Goal: Information Seeking & Learning: Learn about a topic

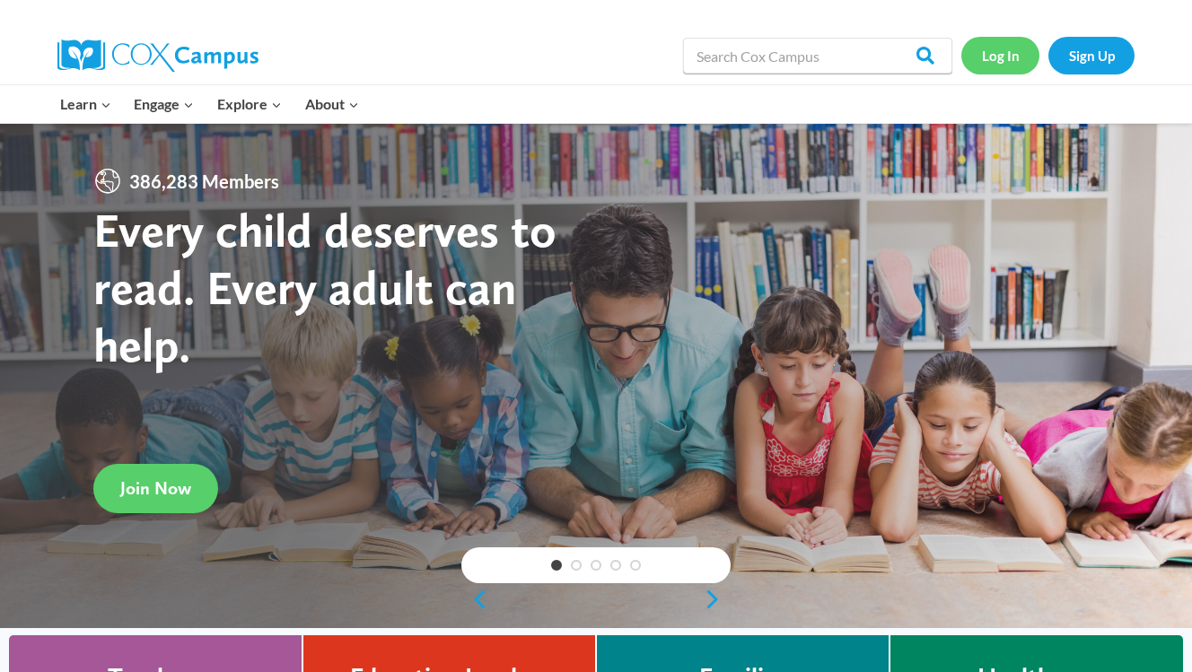
click at [875, 56] on link "Log In" at bounding box center [1000, 55] width 78 height 37
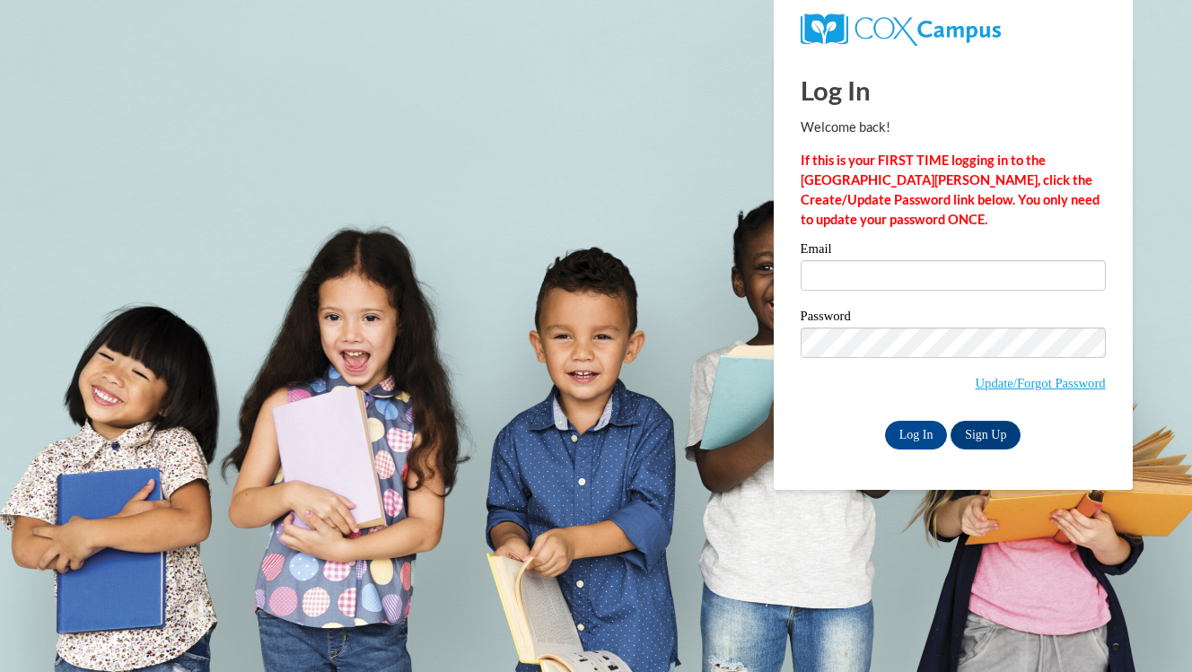
click at [945, 258] on label "Email" at bounding box center [953, 251] width 305 height 18
click at [945, 260] on input "Email" at bounding box center [953, 275] width 305 height 31
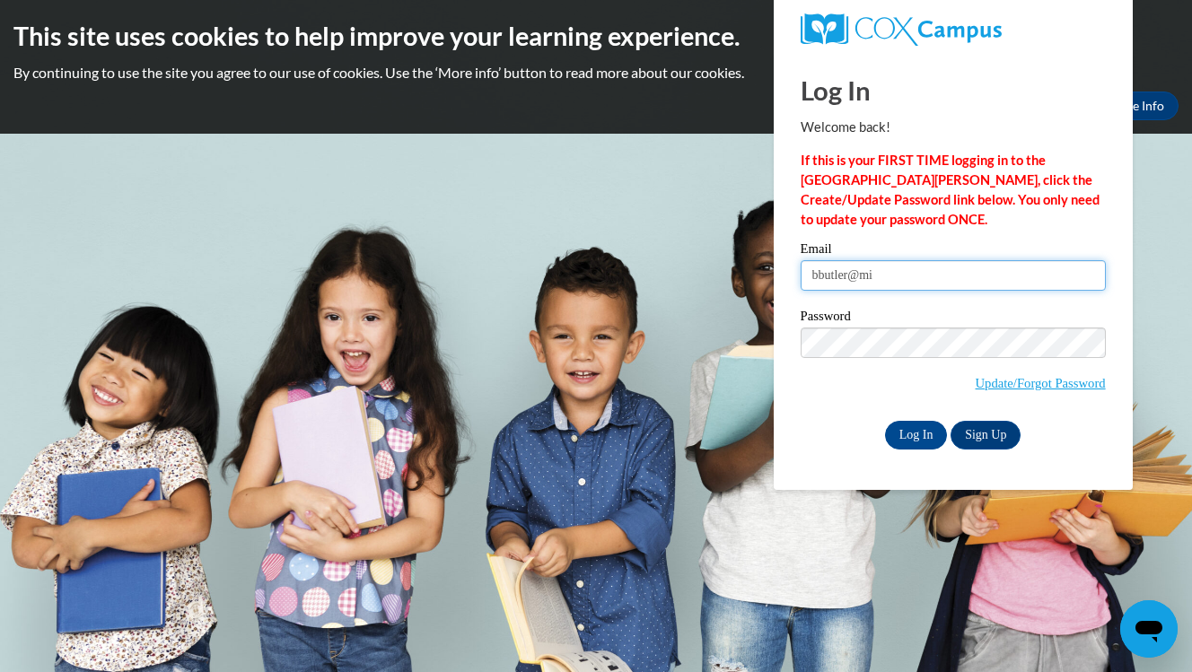
type input "bbutler@miltonps.org"
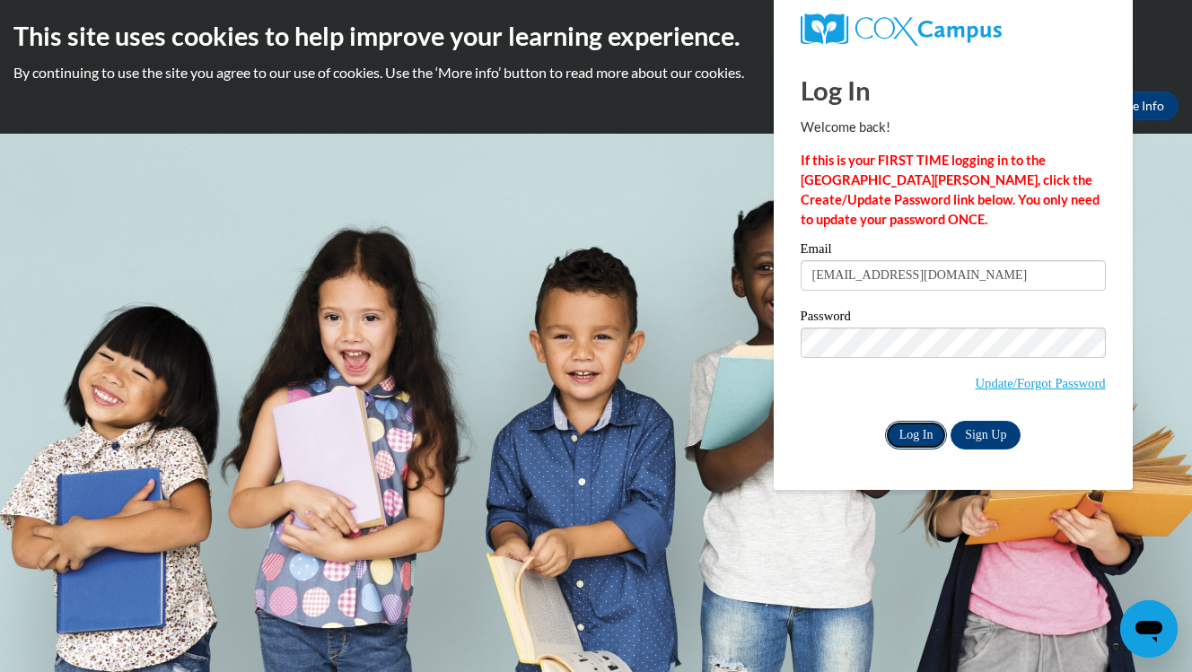
click at [924, 433] on input "Log In" at bounding box center [916, 435] width 63 height 29
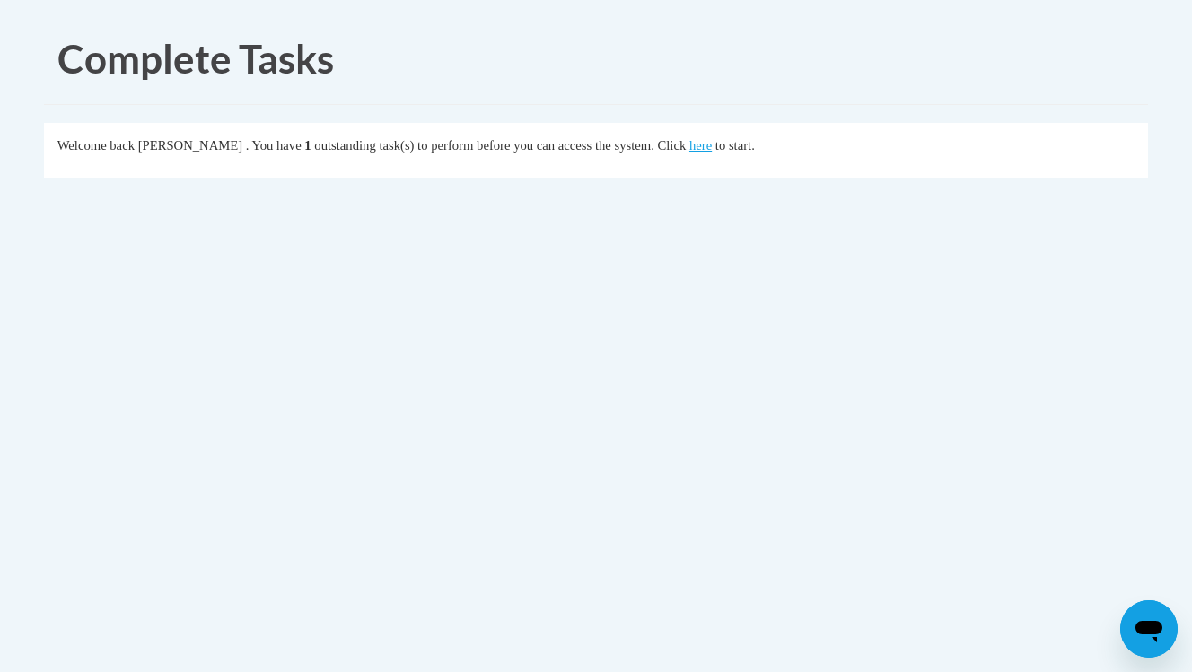
click at [757, 136] on div "Welcome back Bernadette Butler . You have 1 outstanding task(s) to perform befo…" at bounding box center [596, 146] width 1078 height 20
click at [712, 146] on link "here" at bounding box center [700, 145] width 22 height 14
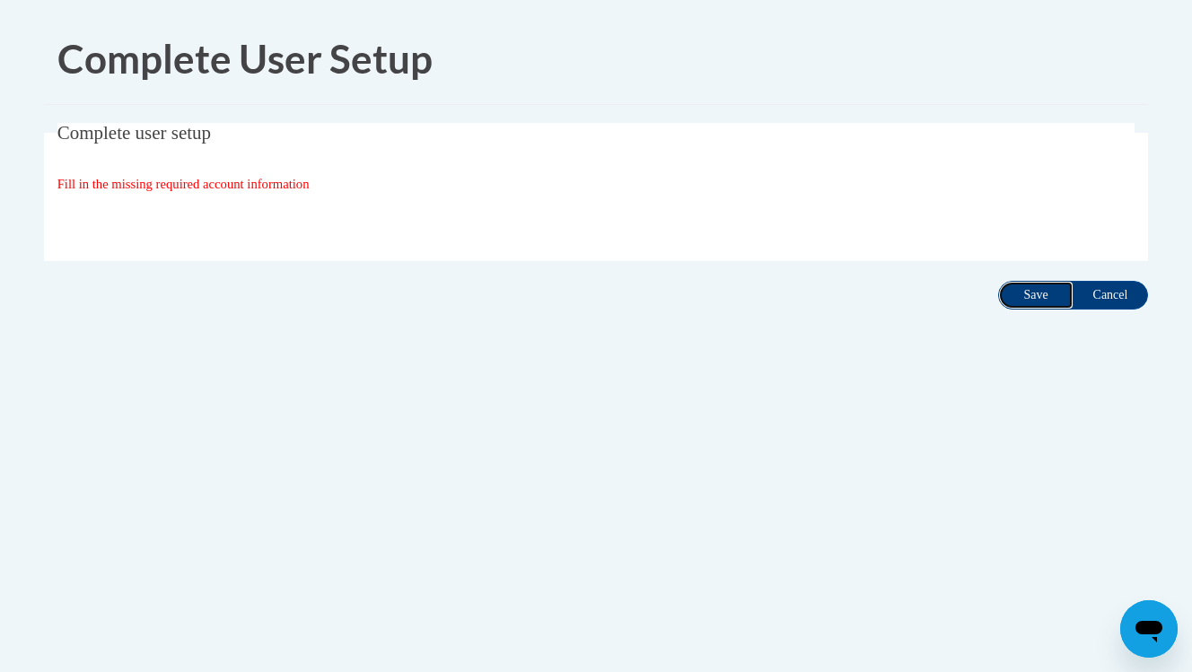
click at [1037, 296] on input "Save" at bounding box center [1035, 295] width 75 height 29
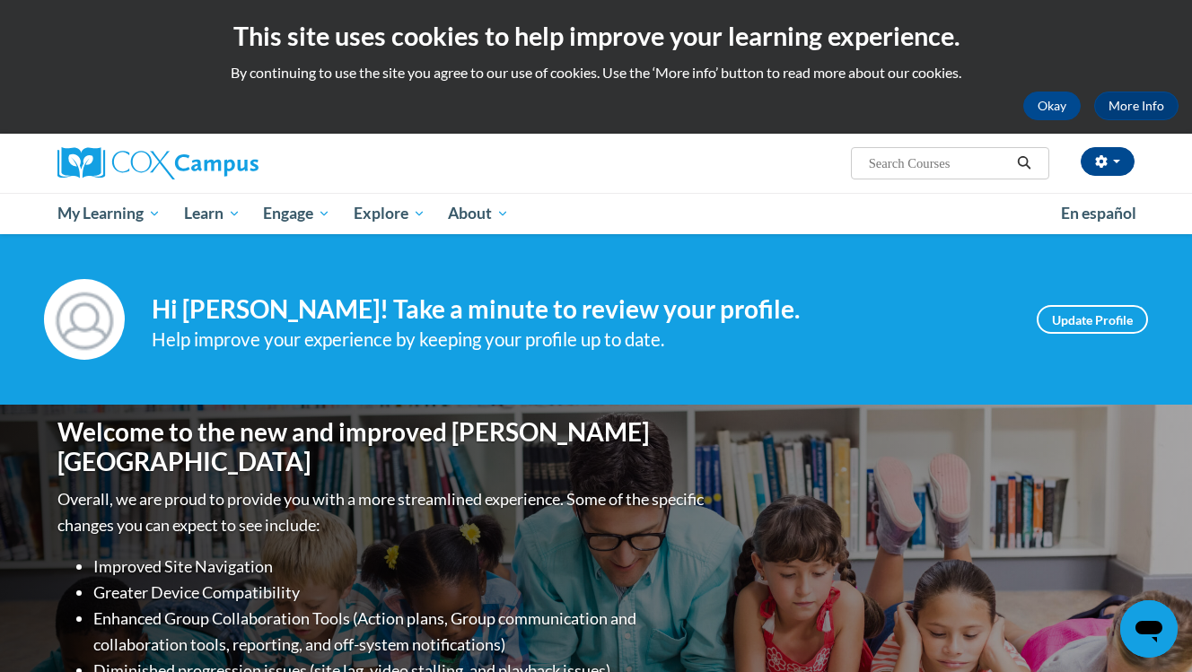
click at [932, 176] on span "Search Search..." at bounding box center [950, 163] width 198 height 32
click at [934, 164] on input "Search..." at bounding box center [939, 164] width 144 height 22
type input "fine motor"
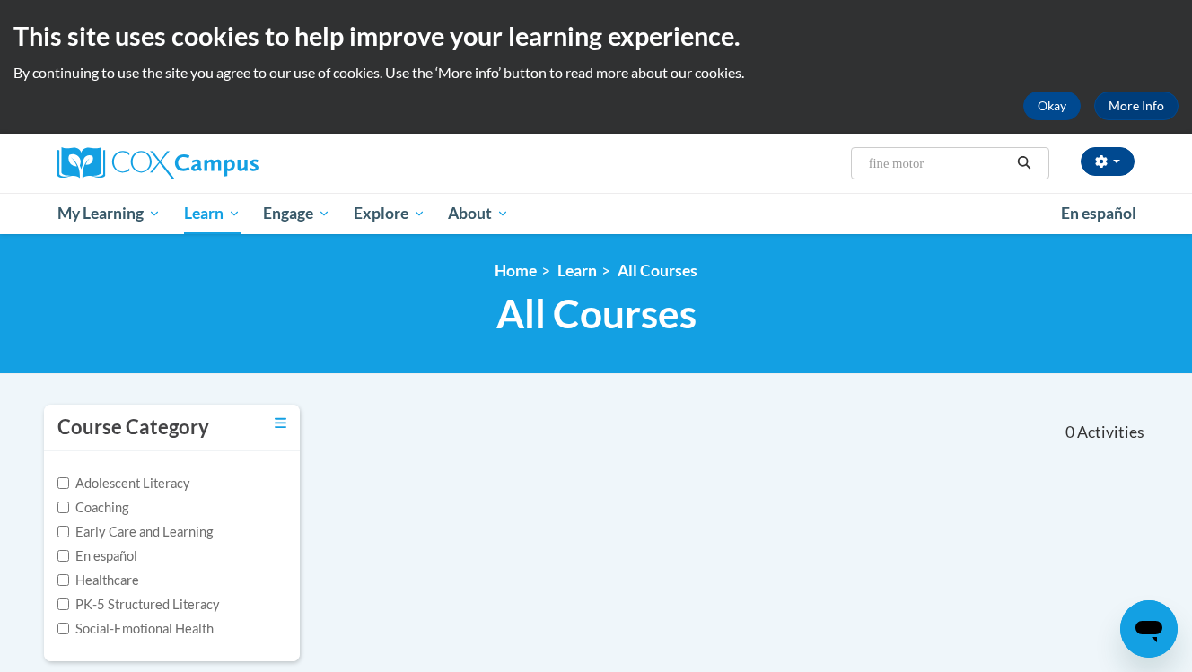
click at [942, 162] on input "fine motor" at bounding box center [939, 164] width 144 height 22
type input "e"
type input "centers"
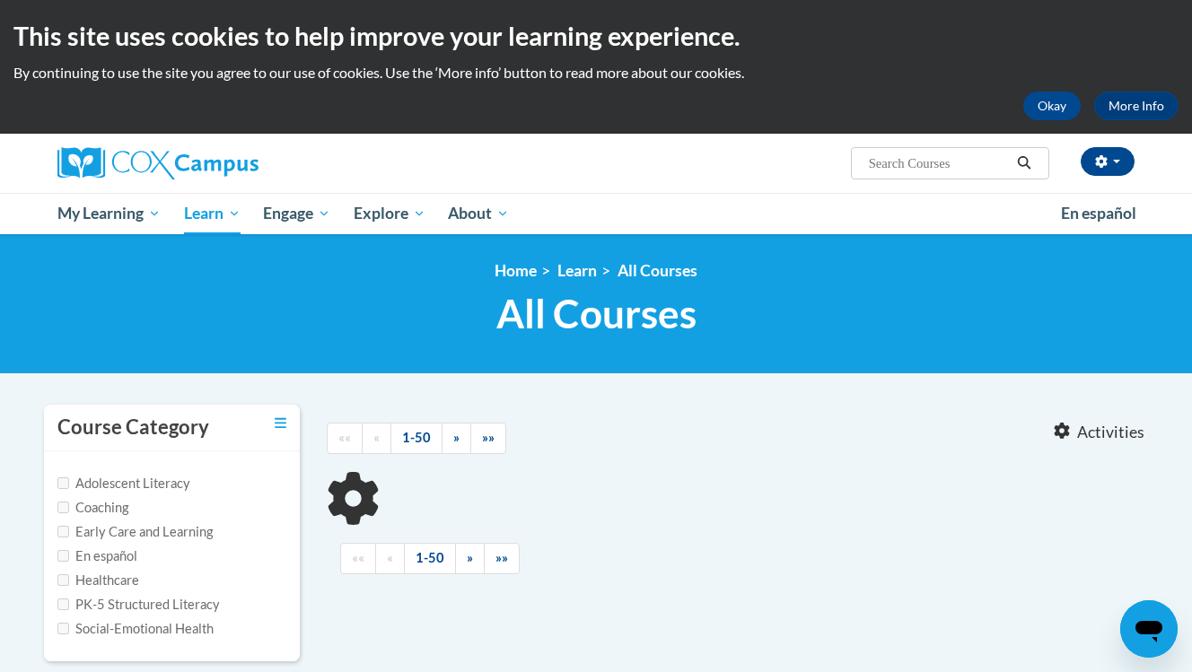
type input "centers"
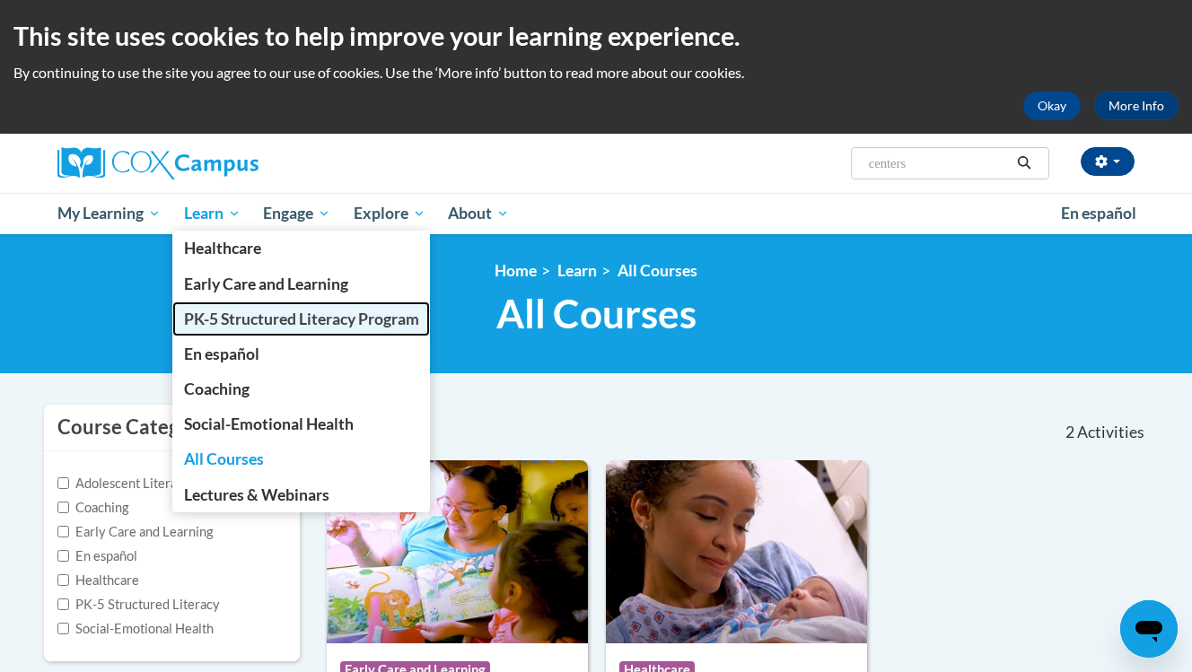
click at [224, 326] on span "PK-5 Structured Literacy Program" at bounding box center [301, 319] width 235 height 19
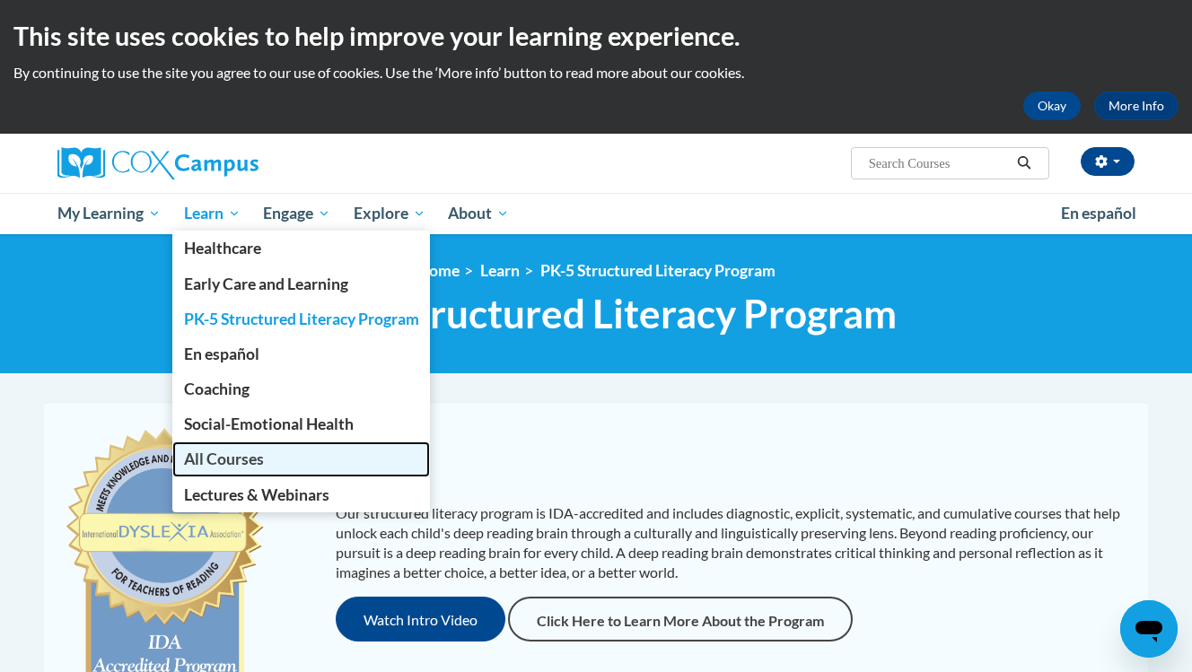
click at [240, 460] on span "All Courses" at bounding box center [224, 459] width 80 height 19
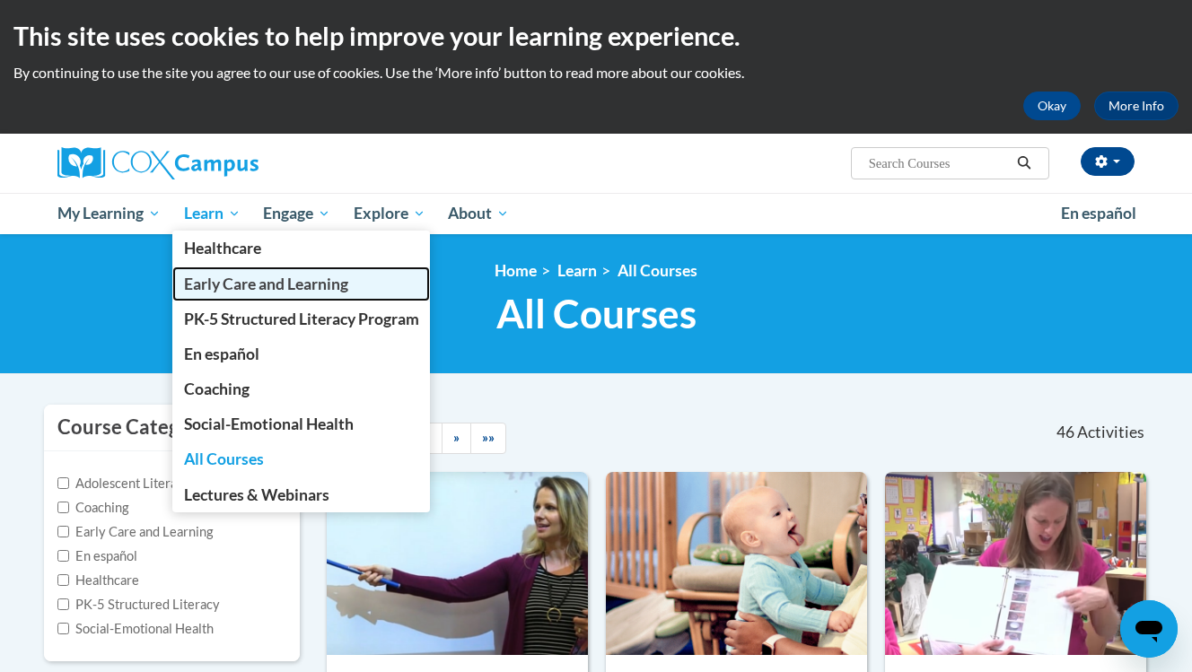
click at [228, 287] on span "Early Care and Learning" at bounding box center [266, 284] width 164 height 19
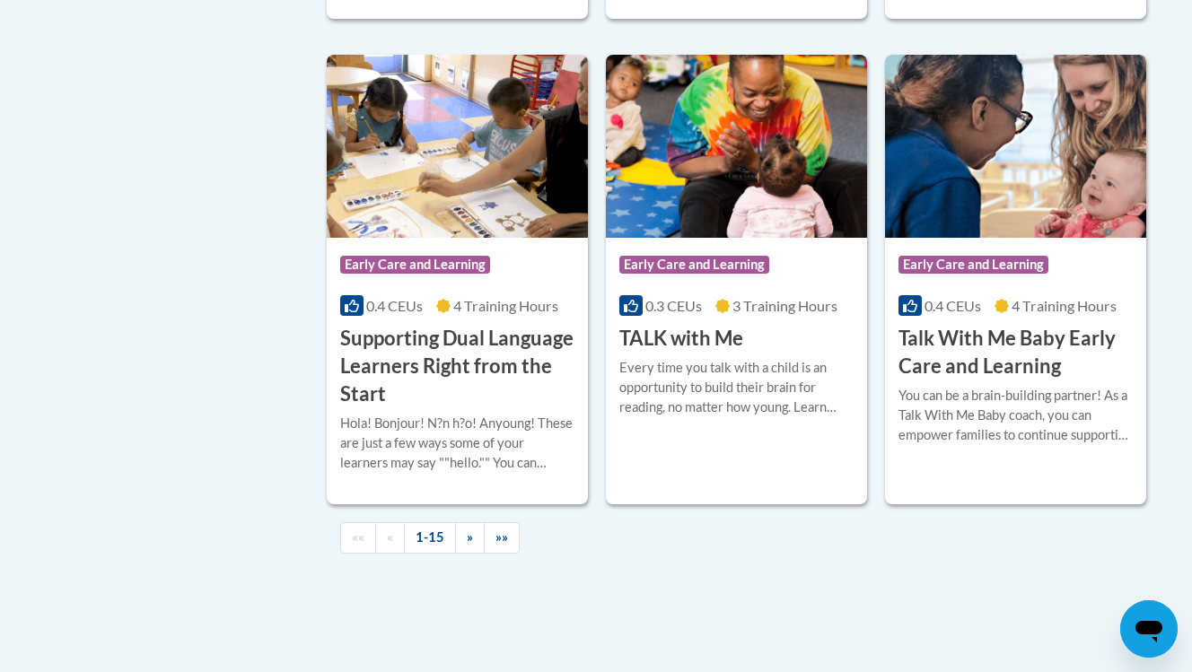
scroll to position [2596, 0]
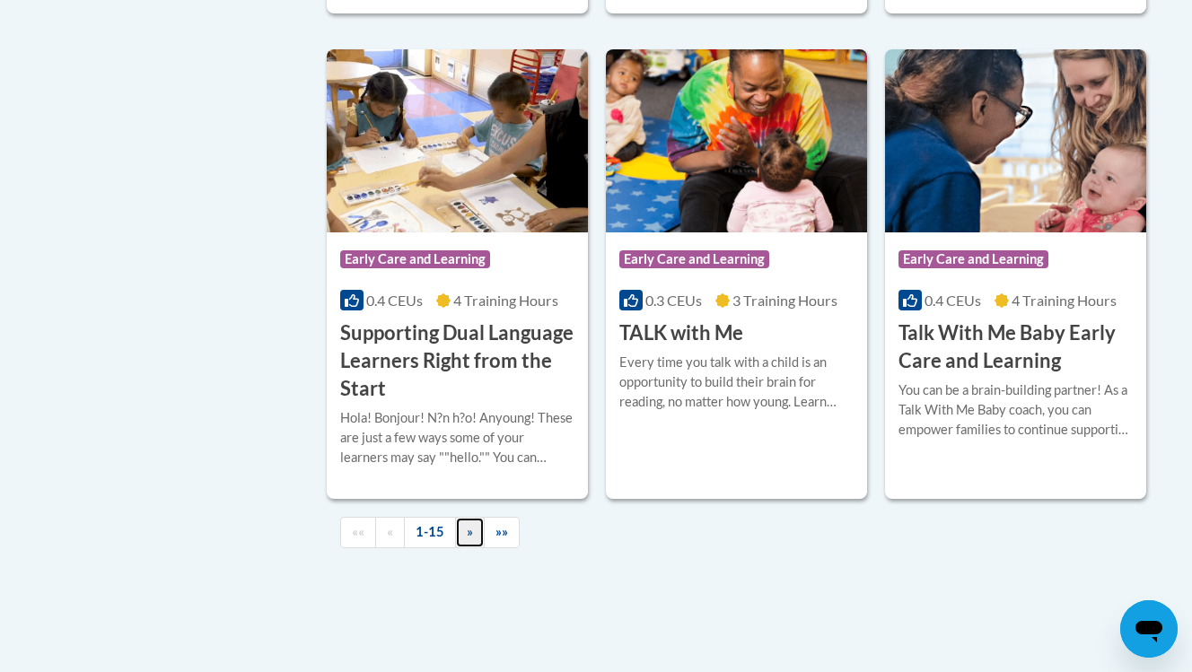
click at [467, 539] on span "»" at bounding box center [470, 531] width 6 height 15
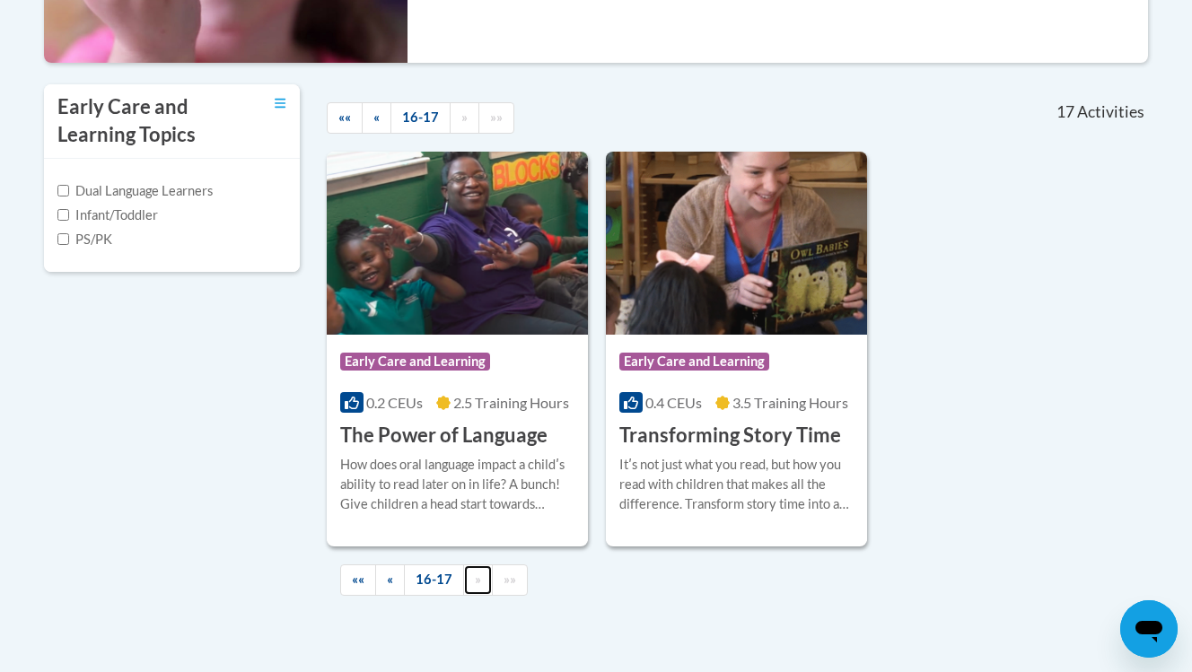
scroll to position [550, 0]
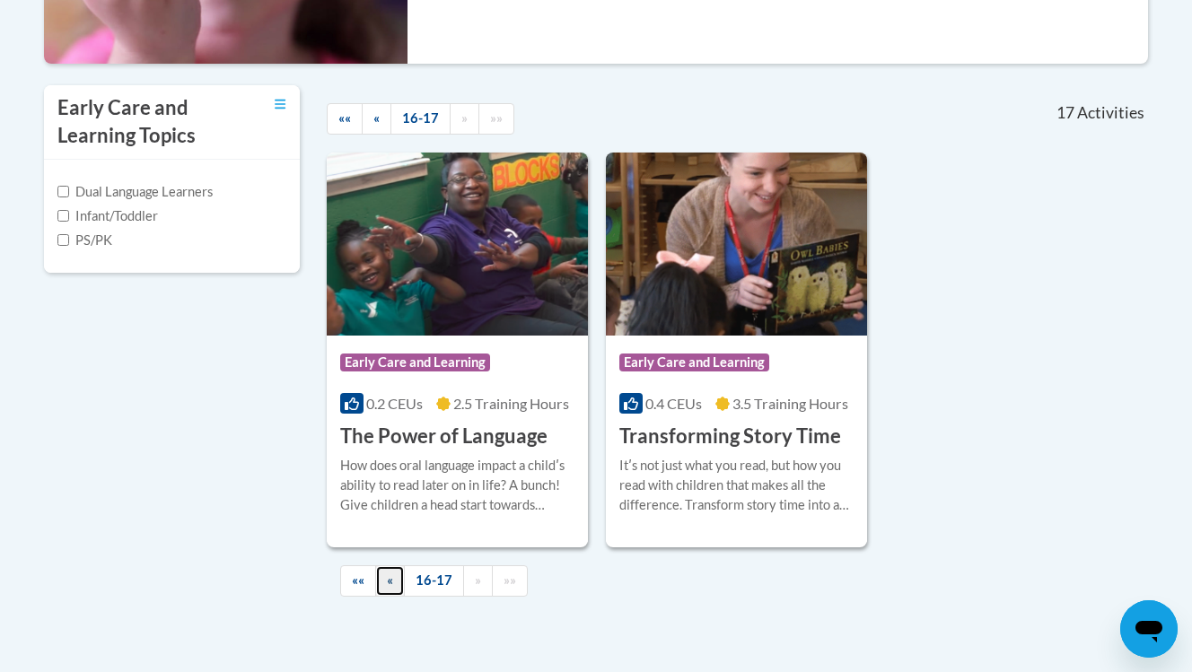
click at [395, 582] on link "«" at bounding box center [390, 580] width 30 height 31
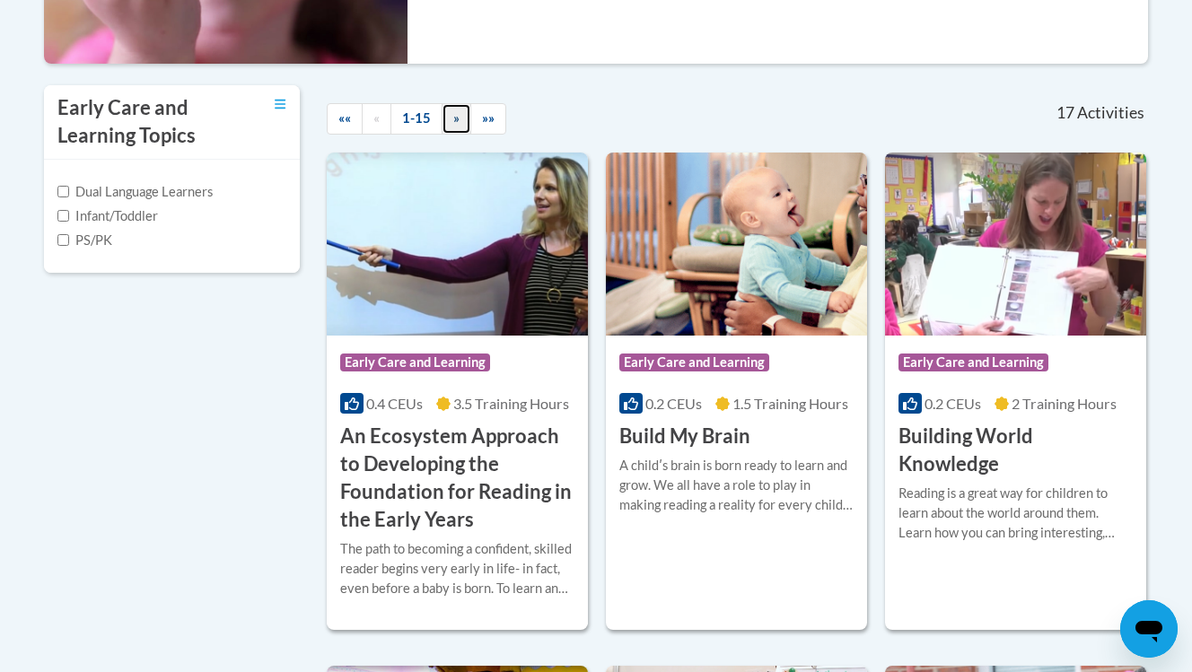
click at [456, 121] on span "»" at bounding box center [456, 117] width 6 height 15
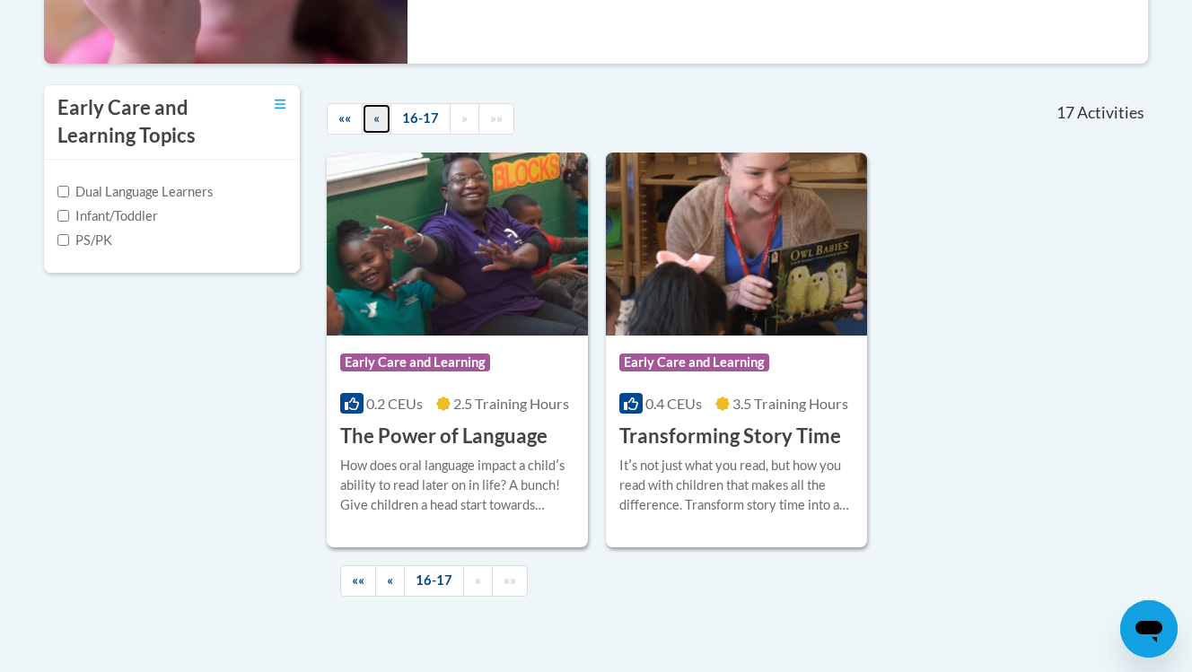
click at [381, 120] on link "«" at bounding box center [377, 118] width 30 height 31
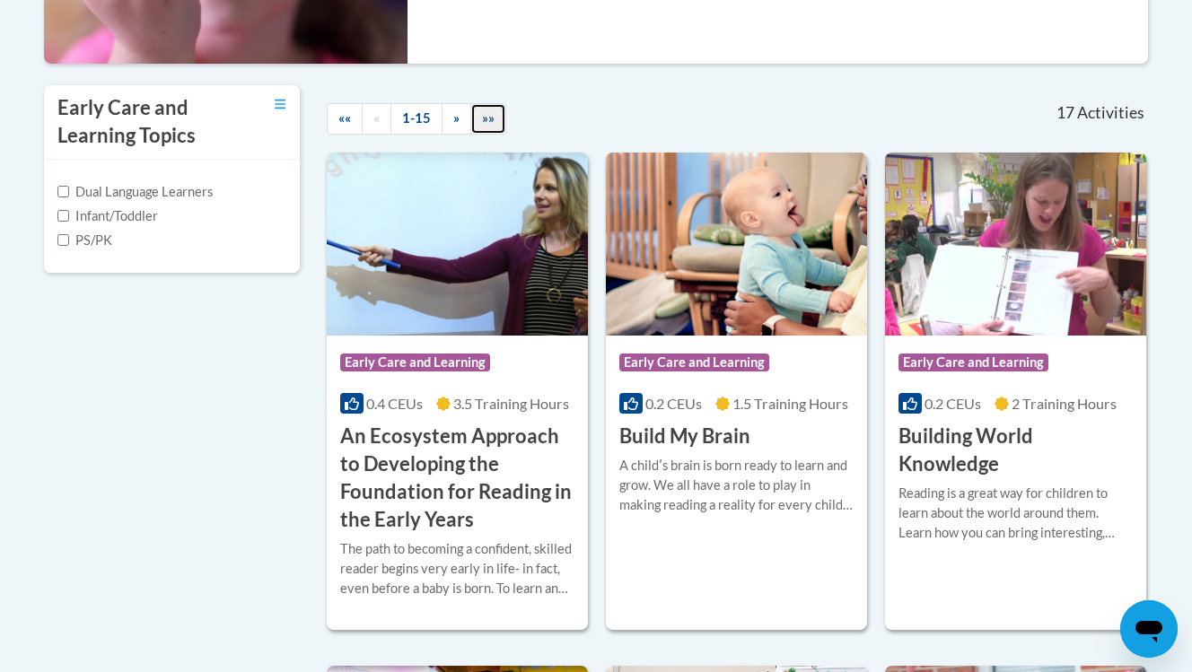
click at [482, 124] on span "»»" at bounding box center [488, 117] width 13 height 15
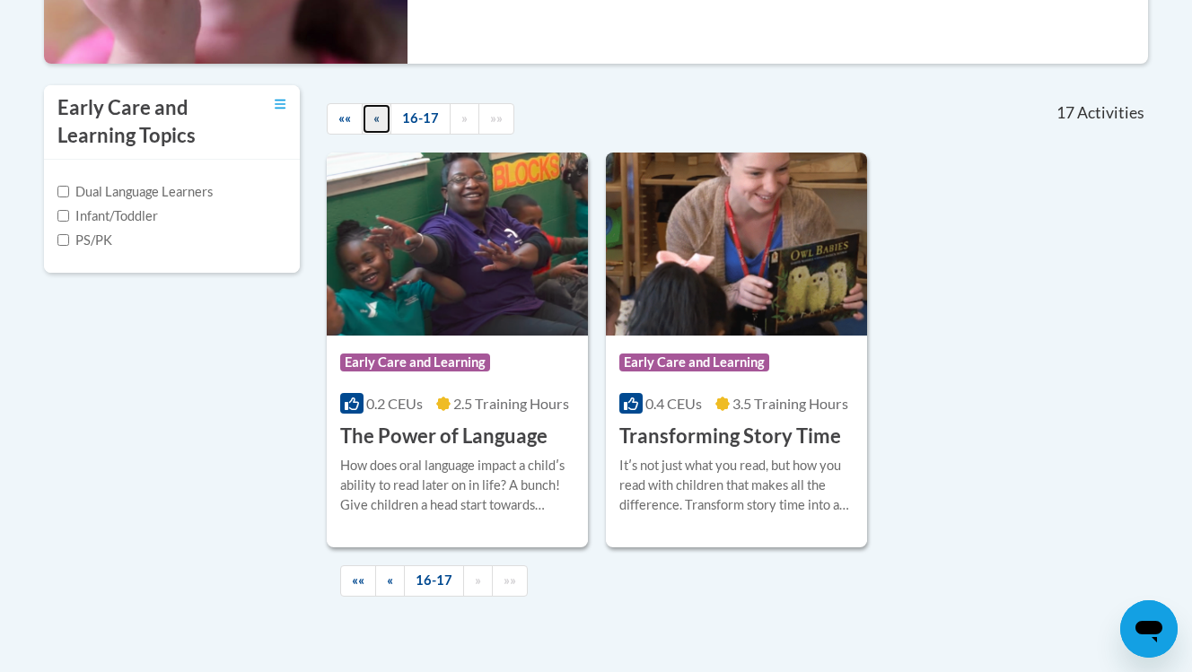
click at [366, 123] on link "«" at bounding box center [377, 118] width 30 height 31
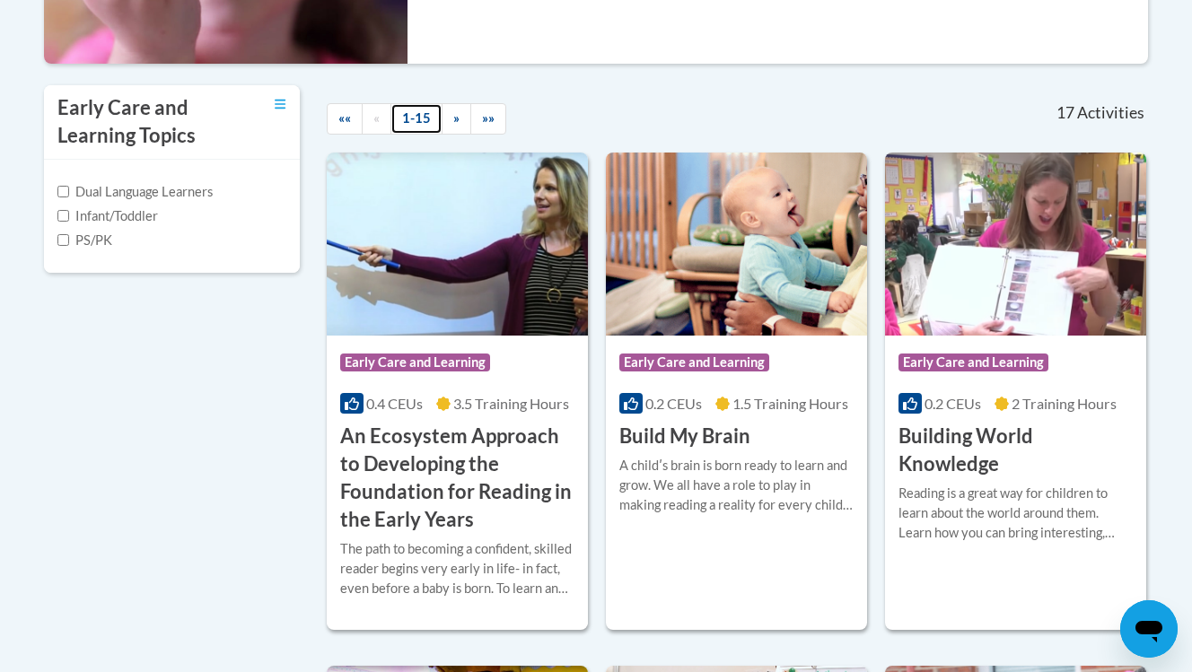
click at [403, 118] on link "1-15" at bounding box center [416, 118] width 52 height 31
click at [416, 122] on link "1-15" at bounding box center [416, 118] width 52 height 31
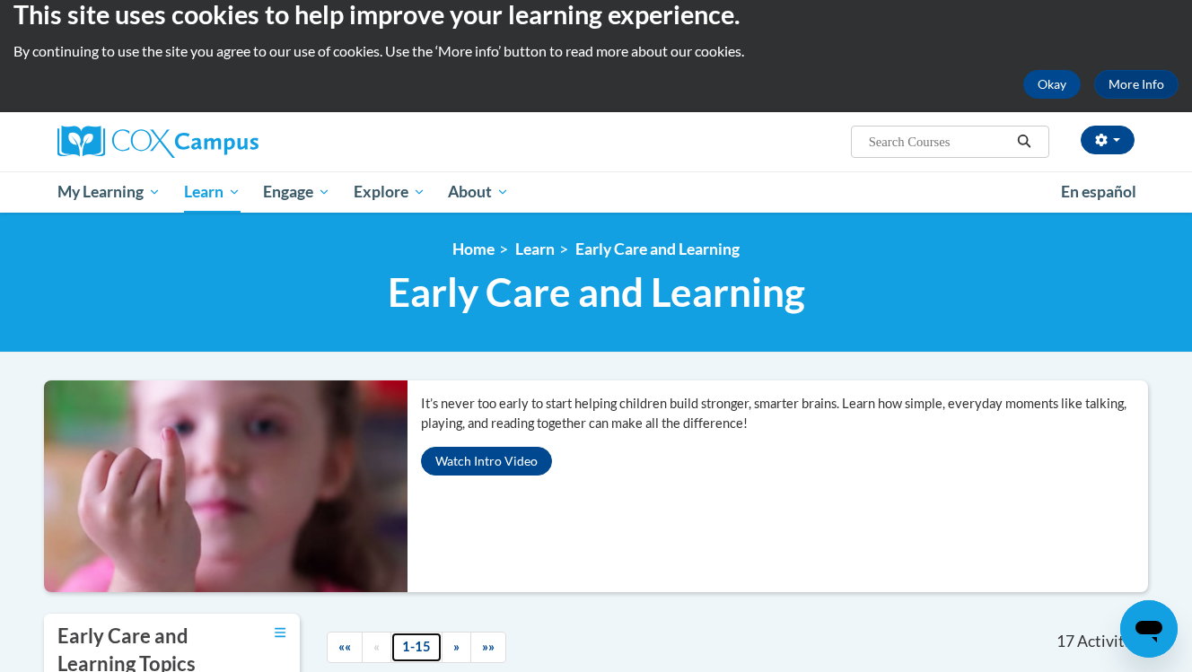
scroll to position [0, 0]
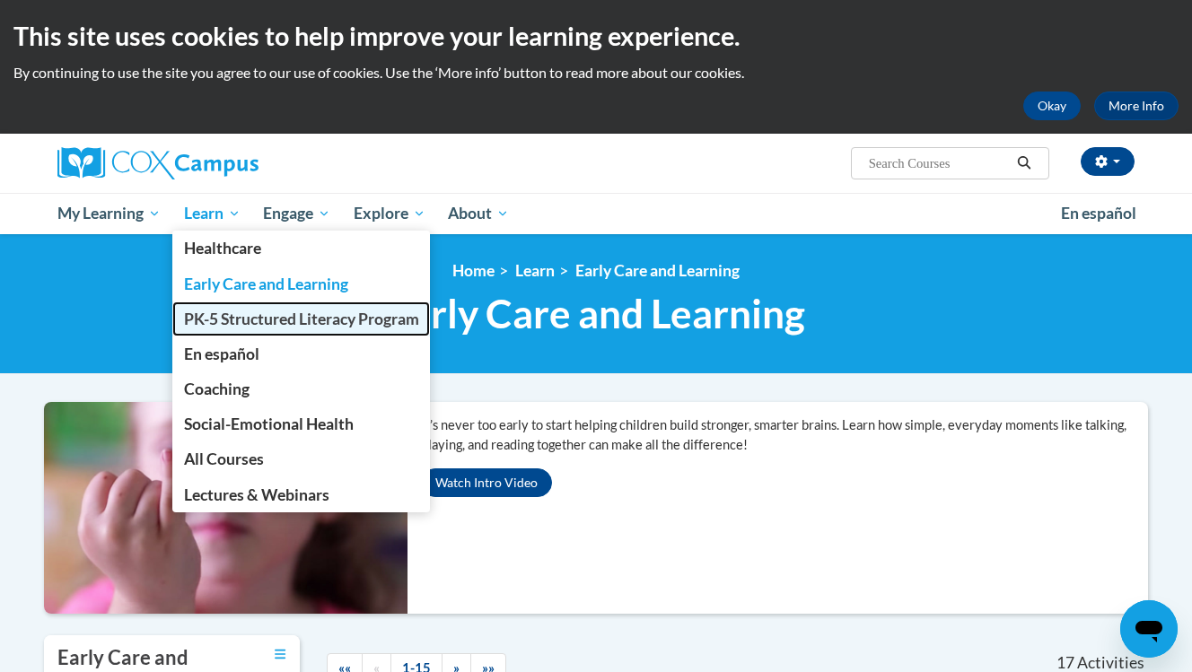
click at [224, 328] on link "PK-5 Structured Literacy Program" at bounding box center [301, 319] width 258 height 35
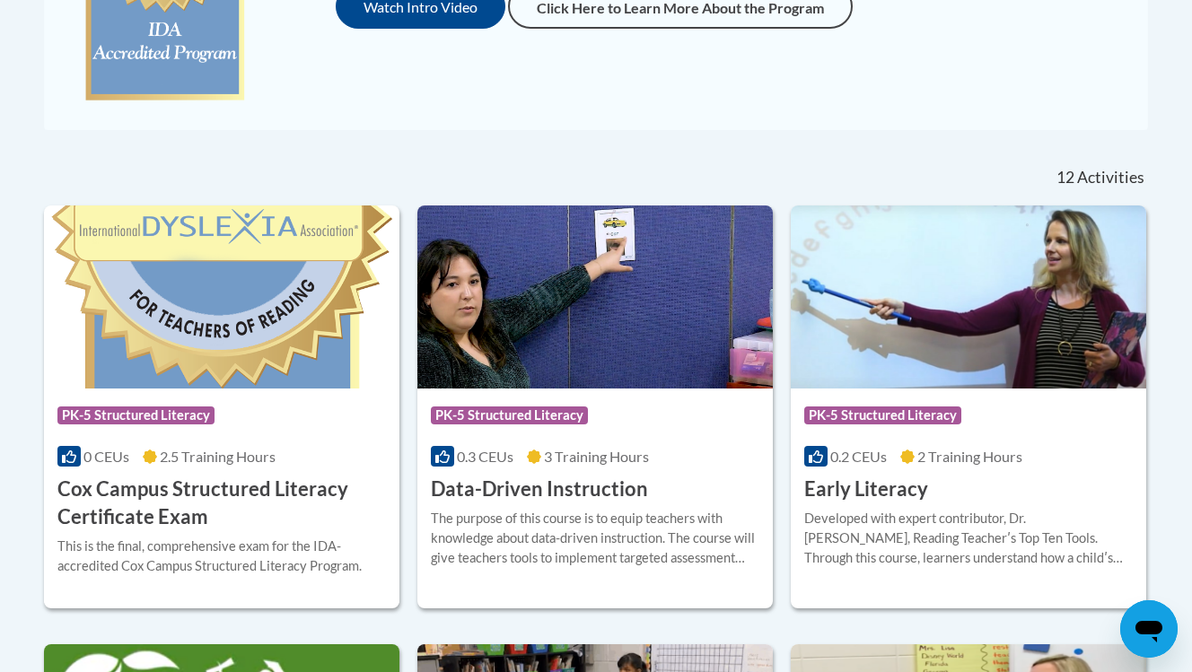
scroll to position [187, 0]
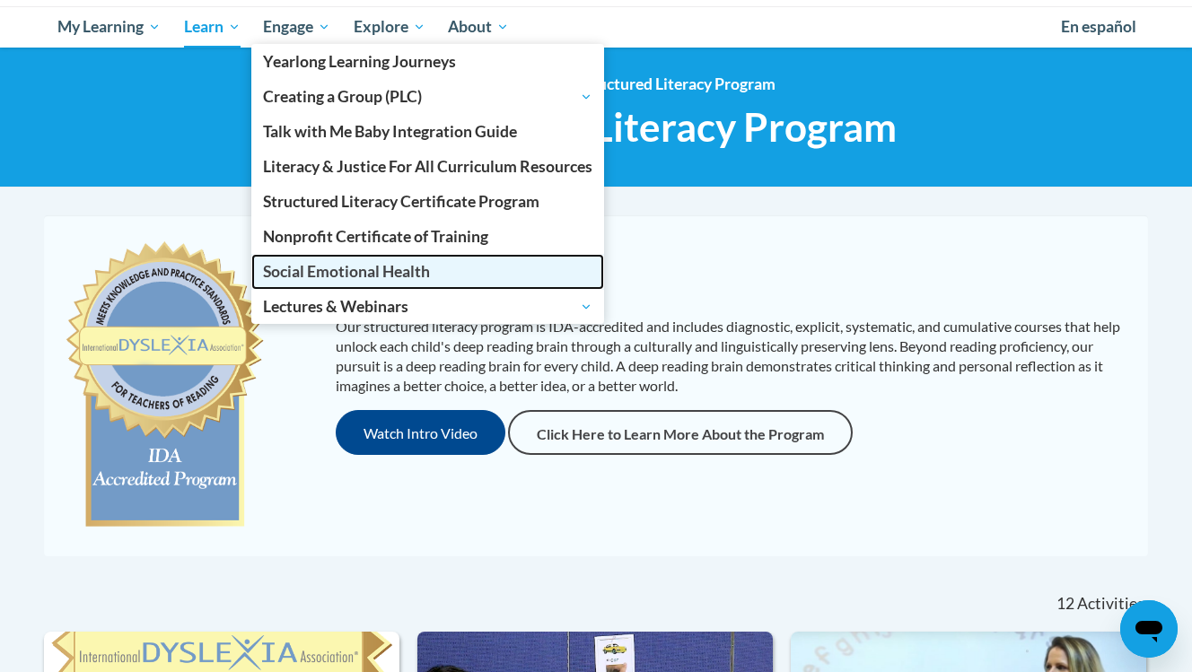
click at [343, 264] on span "Social Emotional Health" at bounding box center [346, 271] width 167 height 19
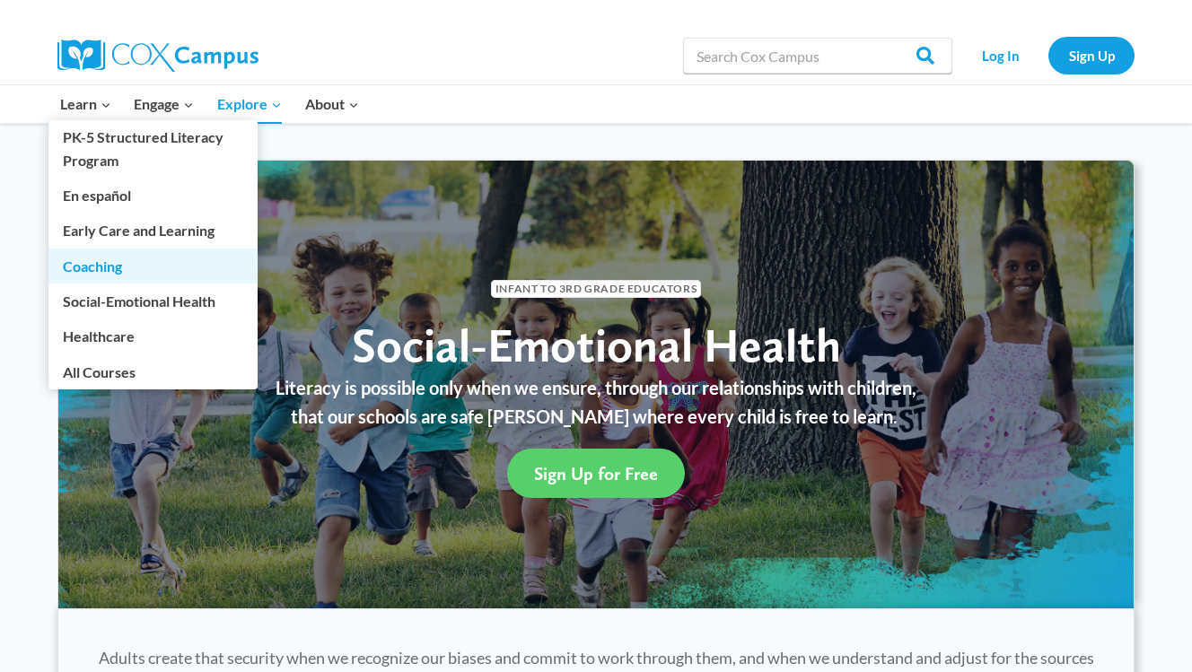
click at [76, 271] on link "Coaching" at bounding box center [152, 266] width 209 height 34
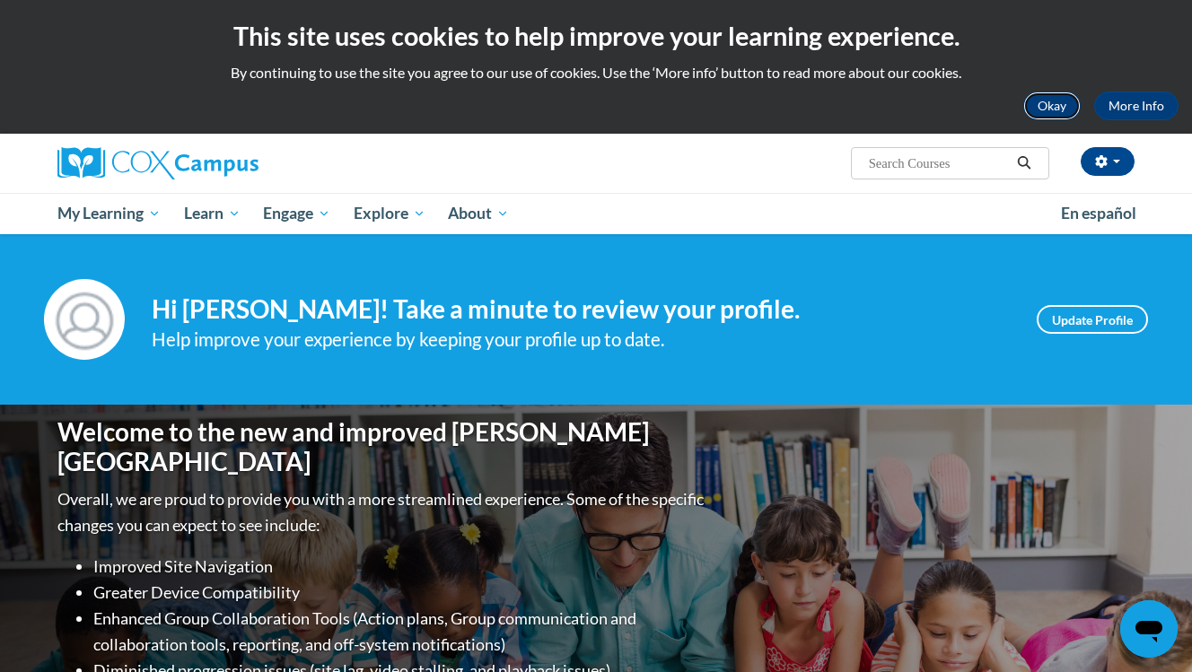
click at [1026, 106] on button "Okay" at bounding box center [1051, 106] width 57 height 29
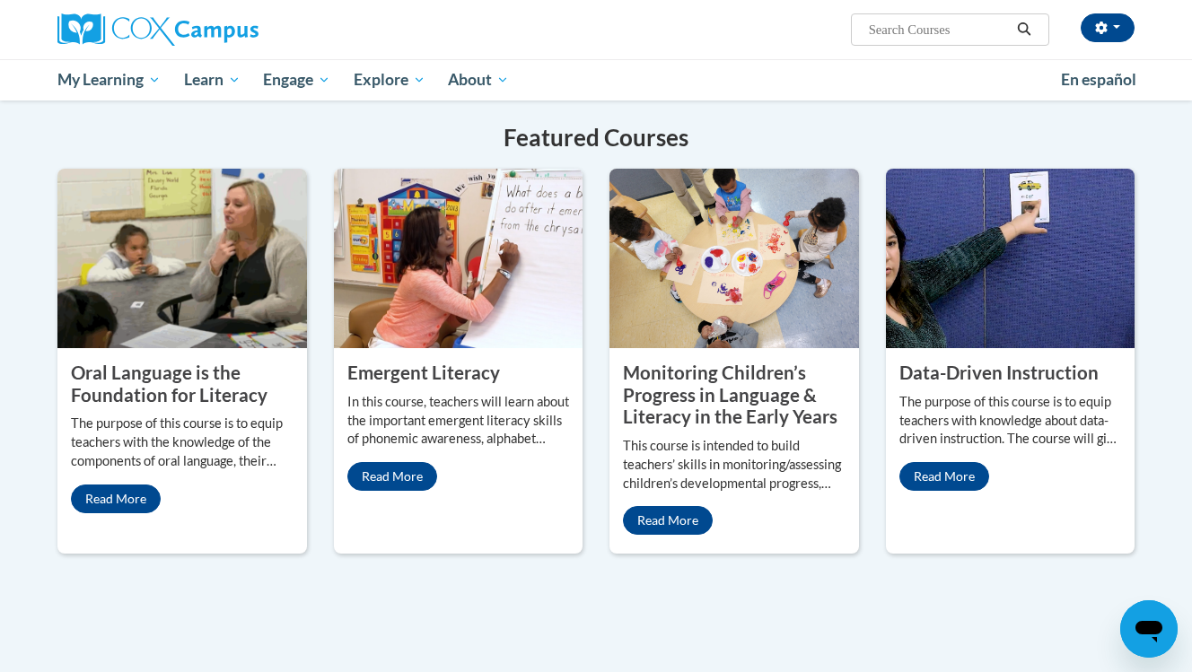
scroll to position [1399, 0]
